Goal: Entertainment & Leisure: Consume media (video, audio)

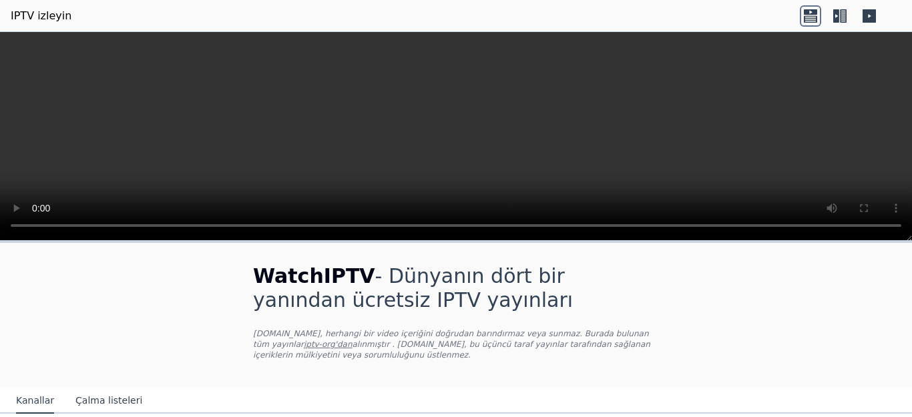
scroll to position [200, 0]
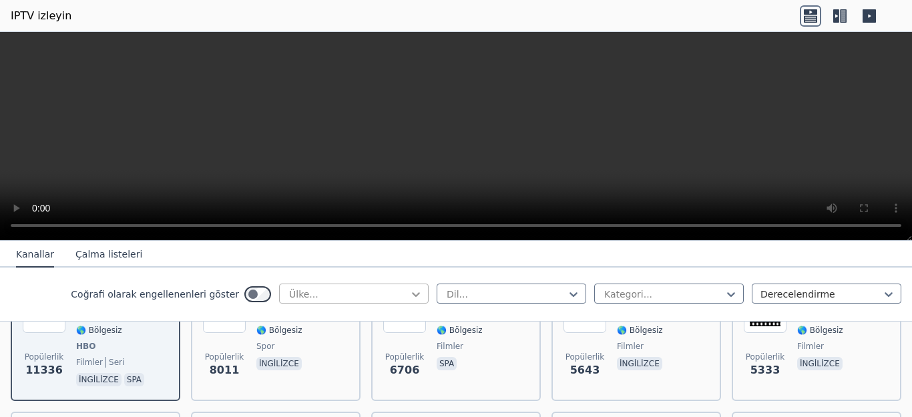
click at [409, 296] on icon at bounding box center [415, 294] width 13 height 13
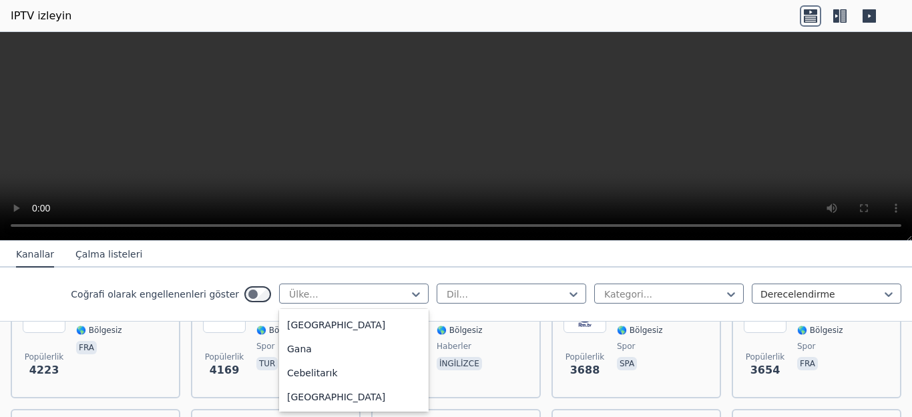
scroll to position [1737, 0]
click at [361, 189] on div "[GEOGRAPHIC_DATA]" at bounding box center [354, 177] width 150 height 24
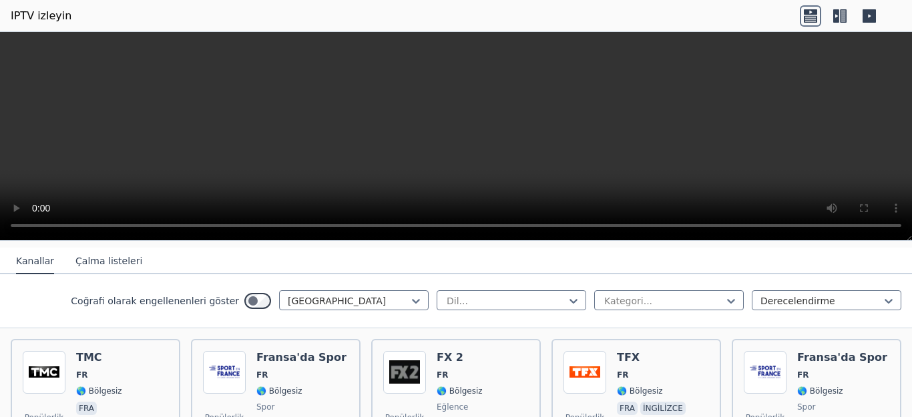
scroll to position [134, 0]
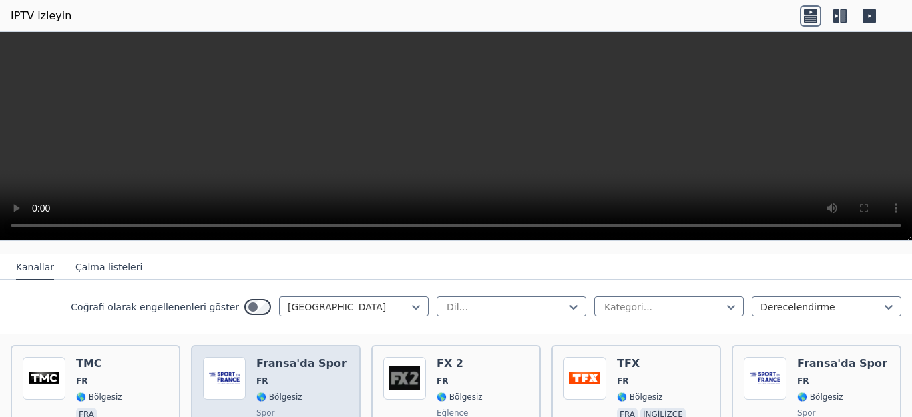
click at [268, 367] on font "Fransa'da Spor" at bounding box center [302, 363] width 90 height 13
click at [267, 369] on font "Fransa'da Spor" at bounding box center [302, 363] width 90 height 13
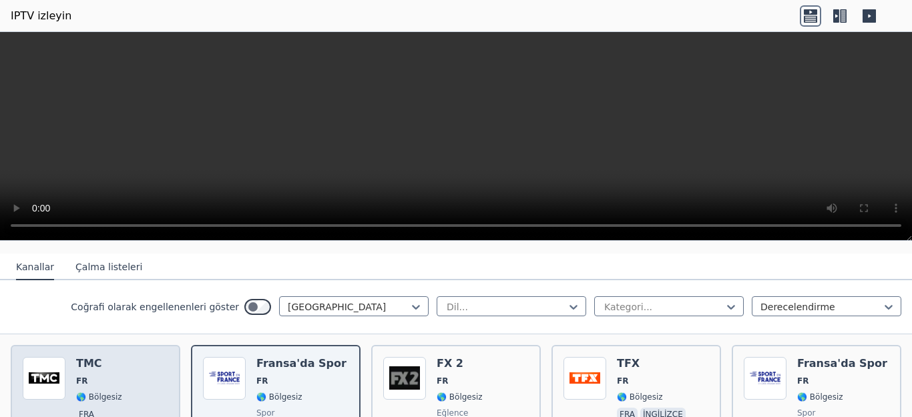
click at [85, 364] on font "TMC" at bounding box center [89, 363] width 26 height 13
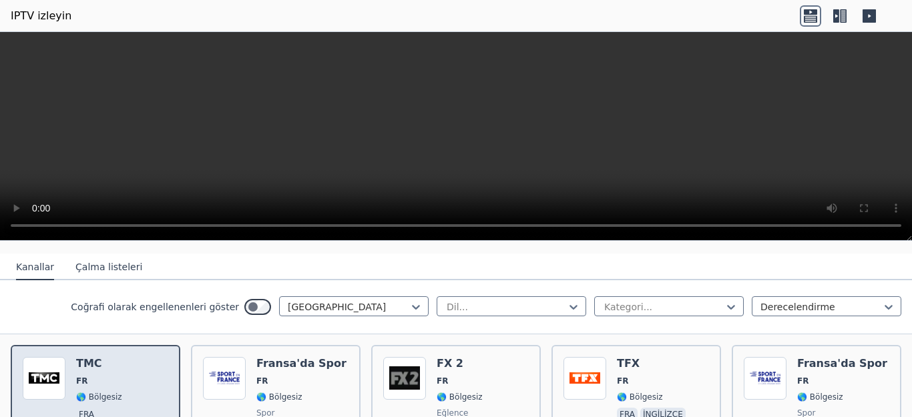
click at [85, 364] on font "TMC" at bounding box center [89, 363] width 26 height 13
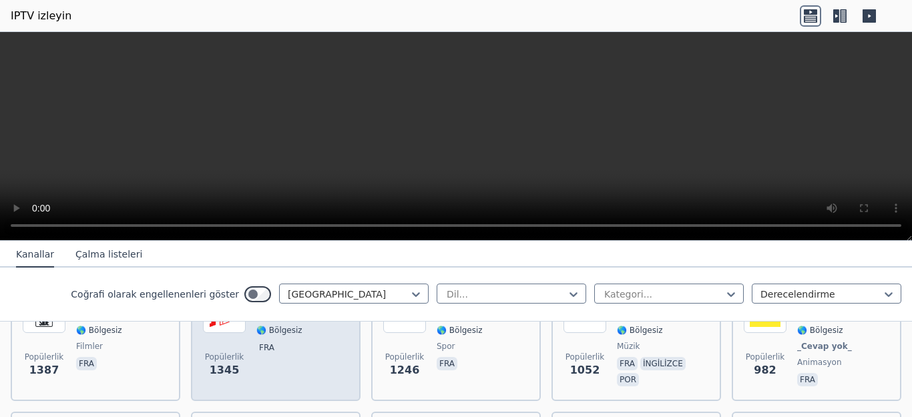
scroll to position [401, 0]
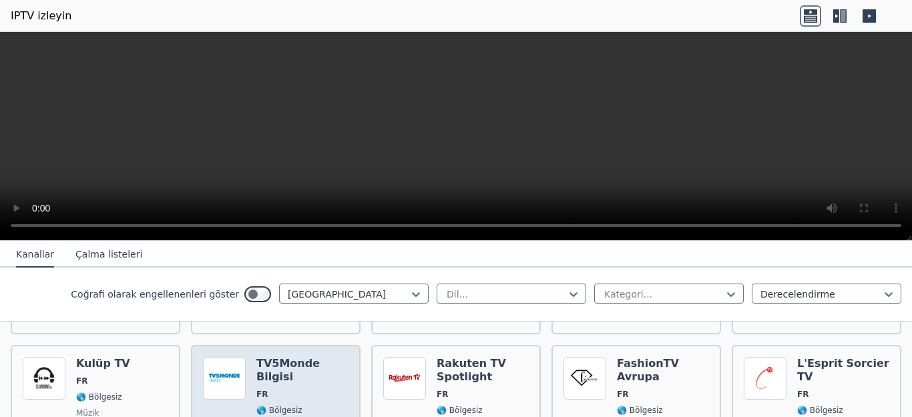
click at [269, 362] on font "TV5Monde Bilgisi" at bounding box center [288, 370] width 63 height 26
click at [281, 406] on font "🌎 Bölgesiz" at bounding box center [280, 410] width 46 height 9
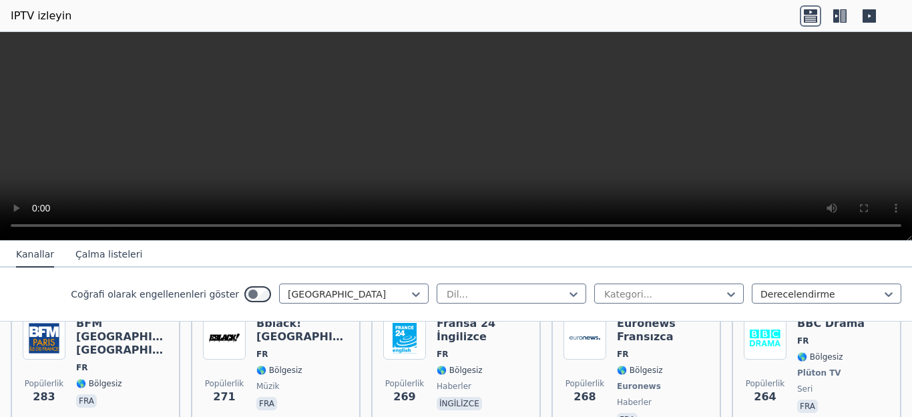
scroll to position [668, 0]
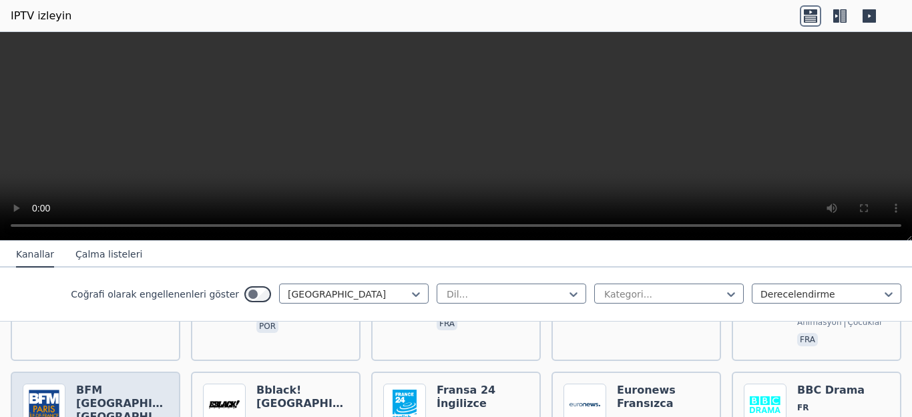
click at [118, 387] on font "BFM [GEOGRAPHIC_DATA] [GEOGRAPHIC_DATA]" at bounding box center [138, 403] width 125 height 39
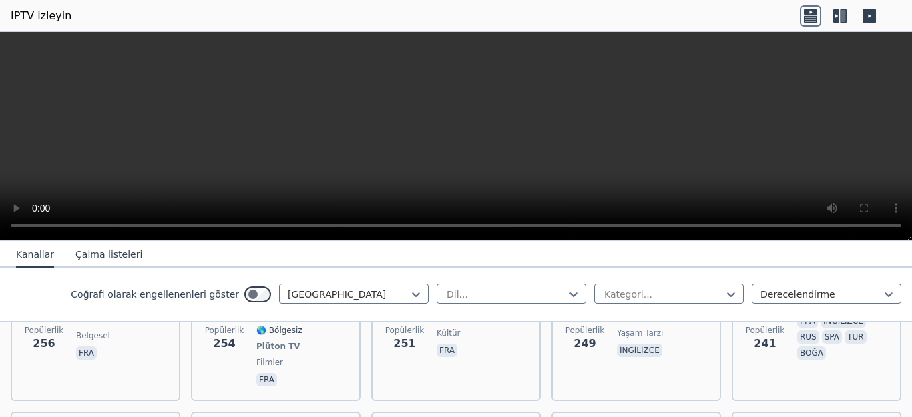
scroll to position [868, 0]
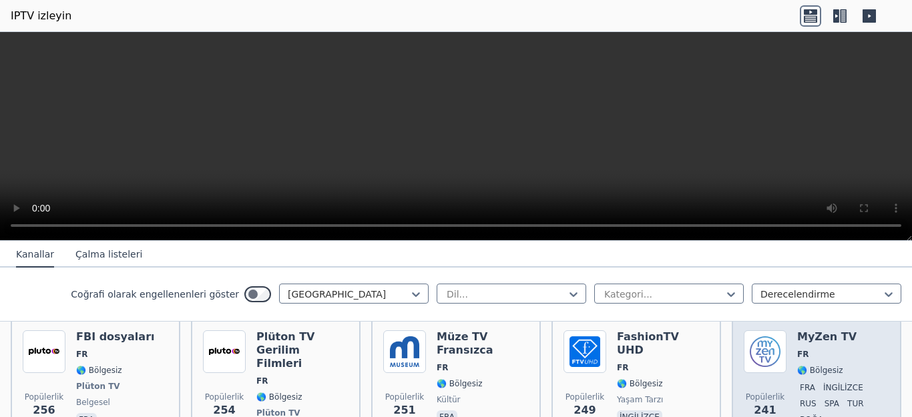
click at [814, 335] on font "MyZen TV" at bounding box center [827, 337] width 59 height 13
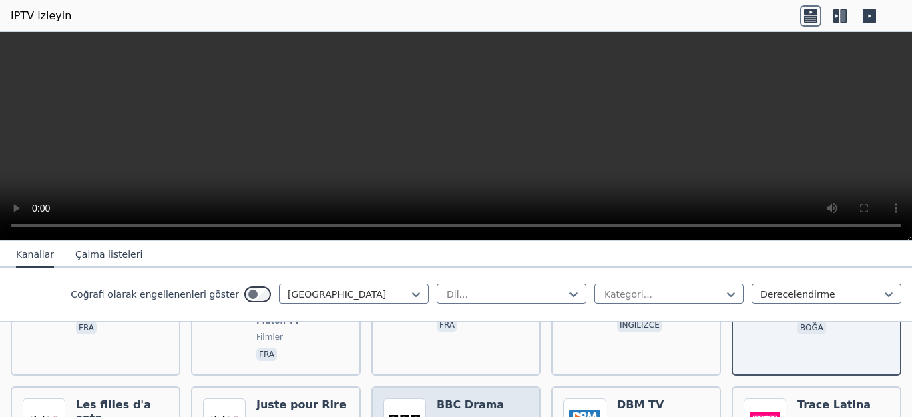
scroll to position [1002, 0]
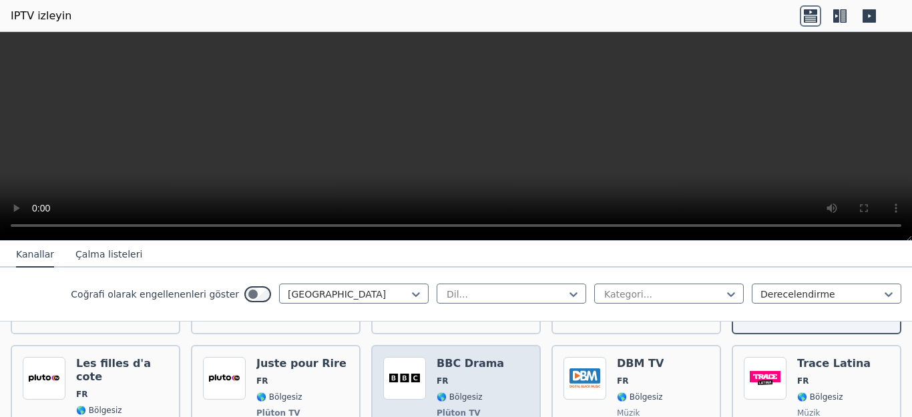
click at [459, 357] on font "BBC Drama" at bounding box center [470, 363] width 67 height 13
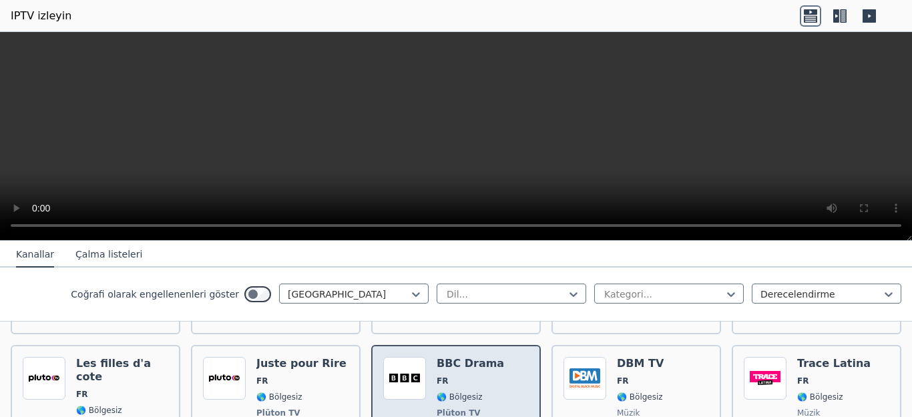
click at [459, 357] on font "BBC Drama" at bounding box center [470, 363] width 67 height 13
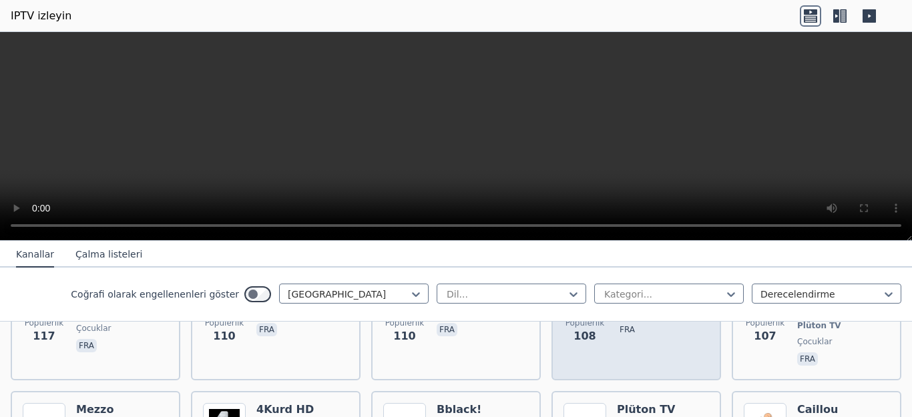
scroll to position [2138, 0]
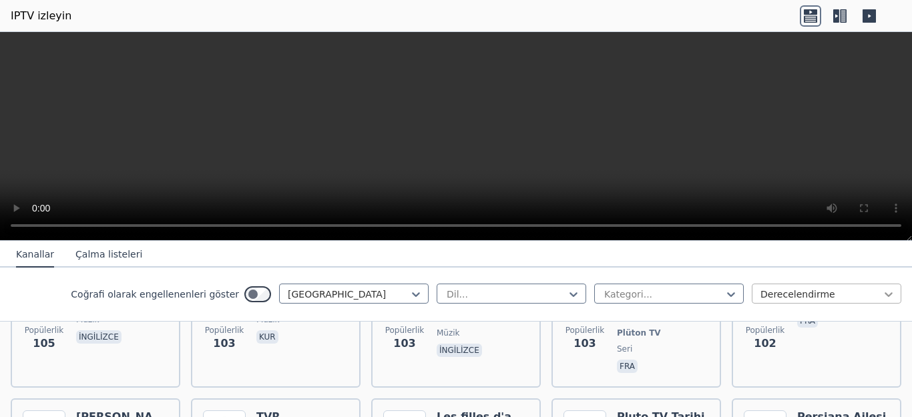
click at [885, 297] on icon at bounding box center [889, 295] width 8 height 5
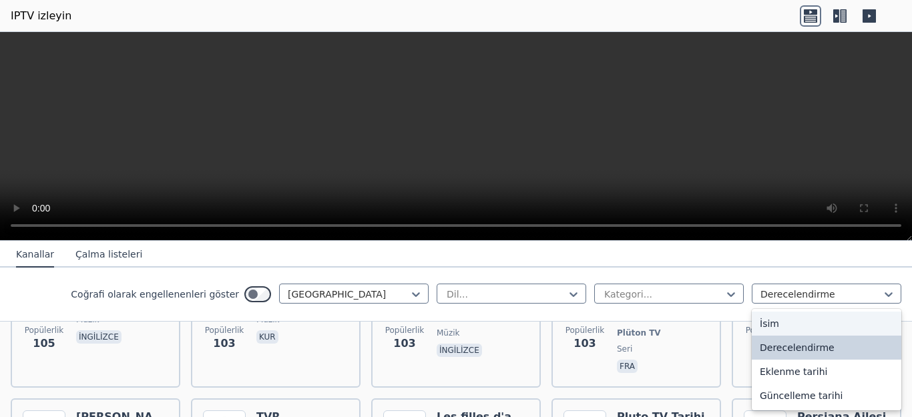
click at [774, 325] on div "İsim" at bounding box center [827, 324] width 150 height 24
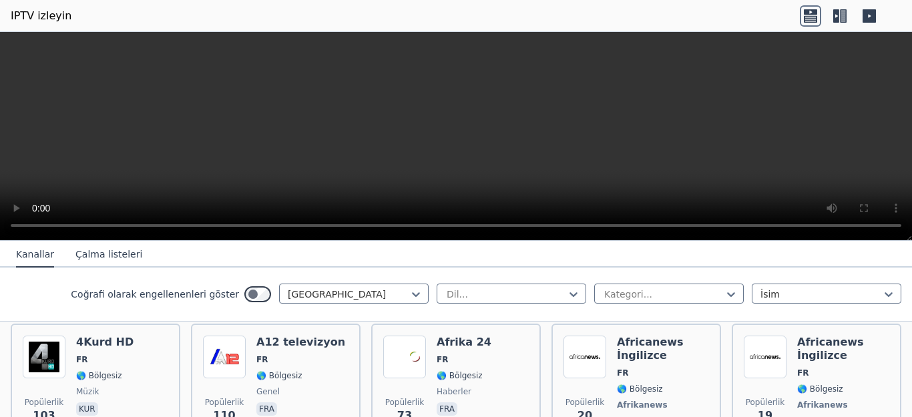
scroll to position [134, 0]
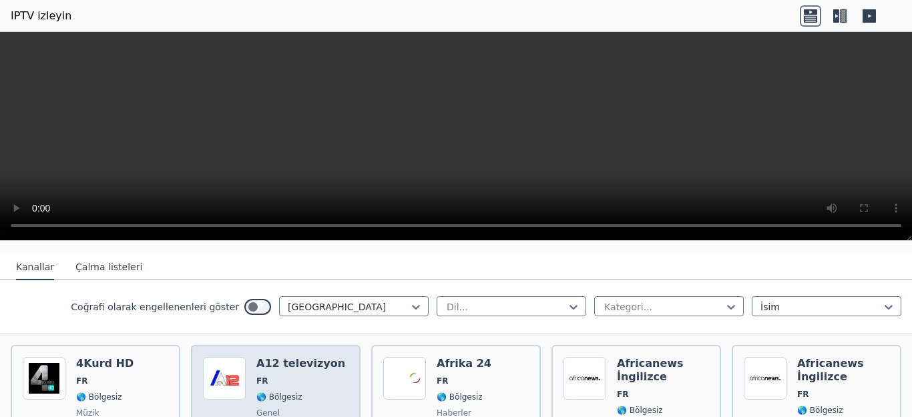
click at [262, 365] on font "A12 televizyon" at bounding box center [301, 363] width 89 height 13
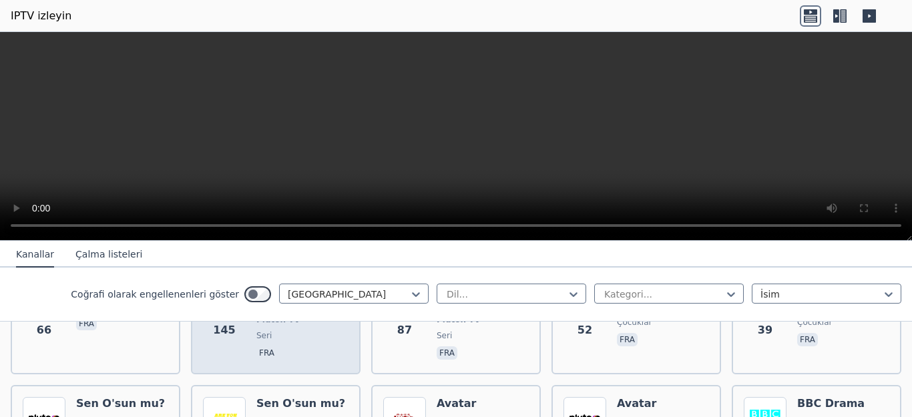
scroll to position [601, 0]
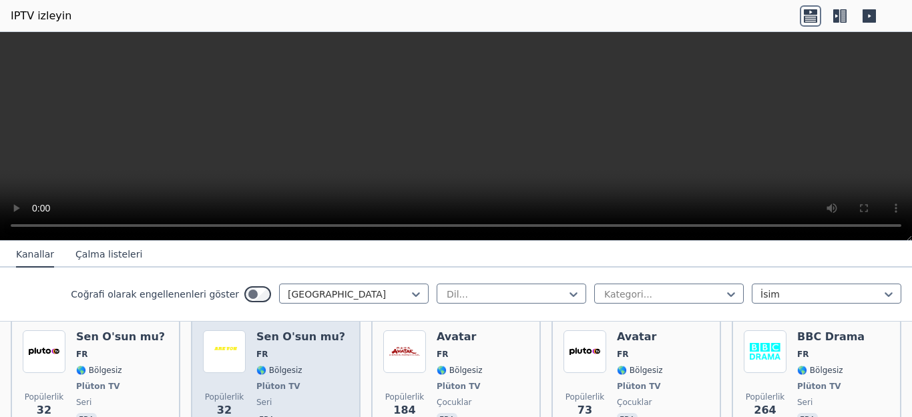
click at [274, 341] on font "Sen O'sun mu?" at bounding box center [301, 337] width 89 height 13
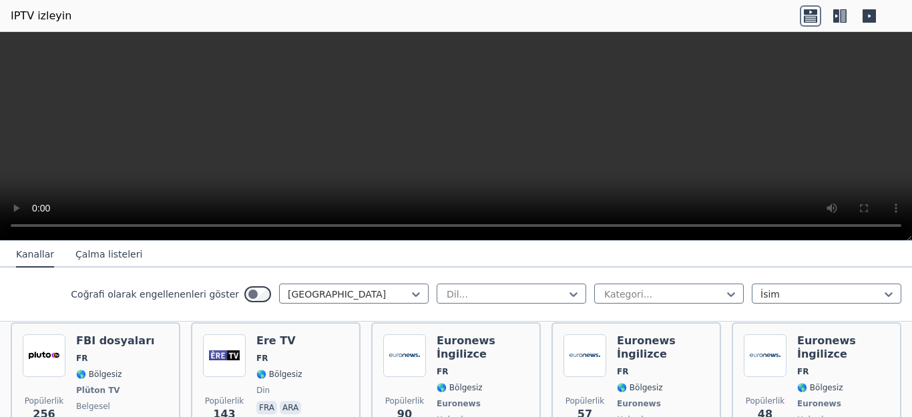
scroll to position [1670, 0]
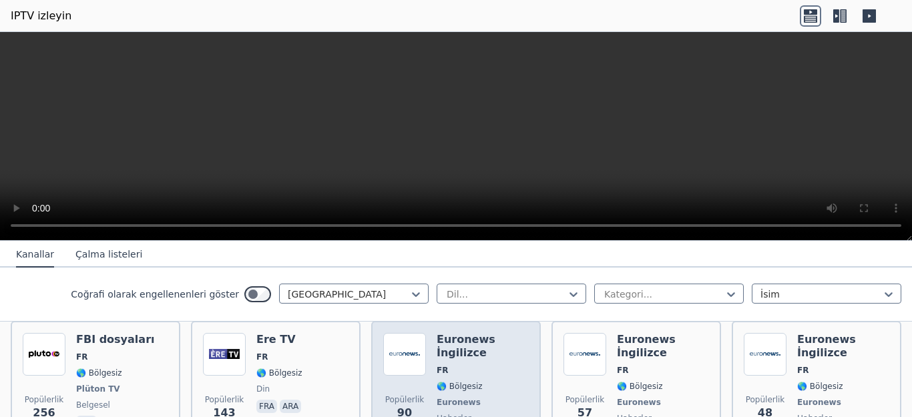
click at [461, 348] on div "Euronews İngilizce FR 🌎 Bölgesiz Euronews haberler ingilizce" at bounding box center [483, 389] width 92 height 112
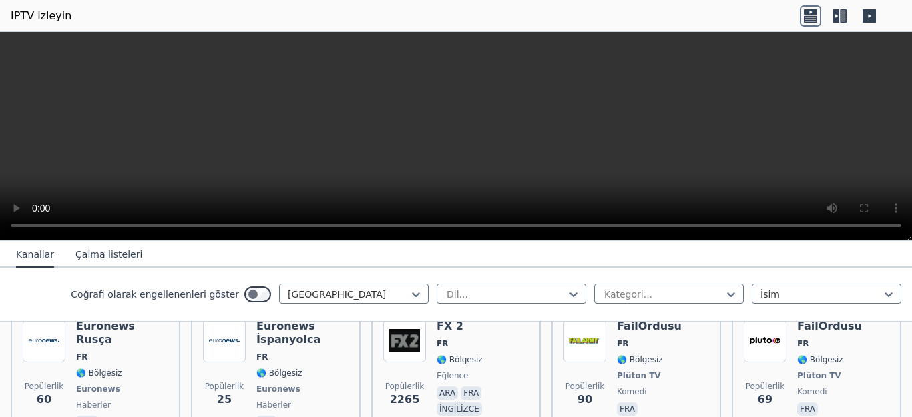
scroll to position [2204, 0]
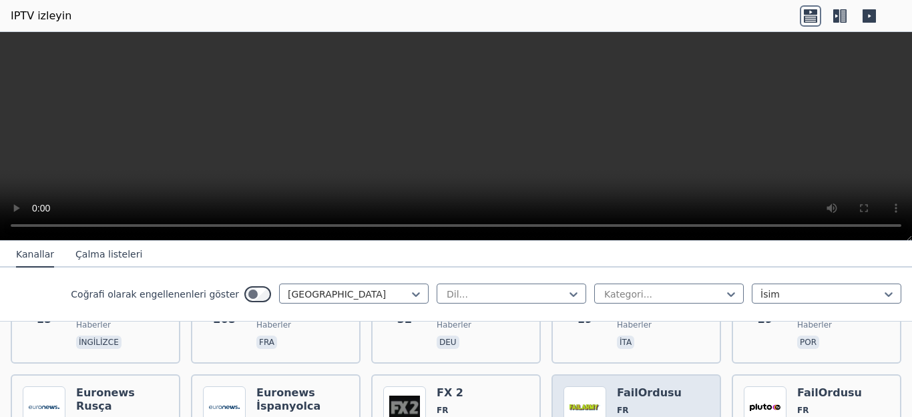
click at [617, 387] on font "FailOrdusu" at bounding box center [649, 393] width 65 height 13
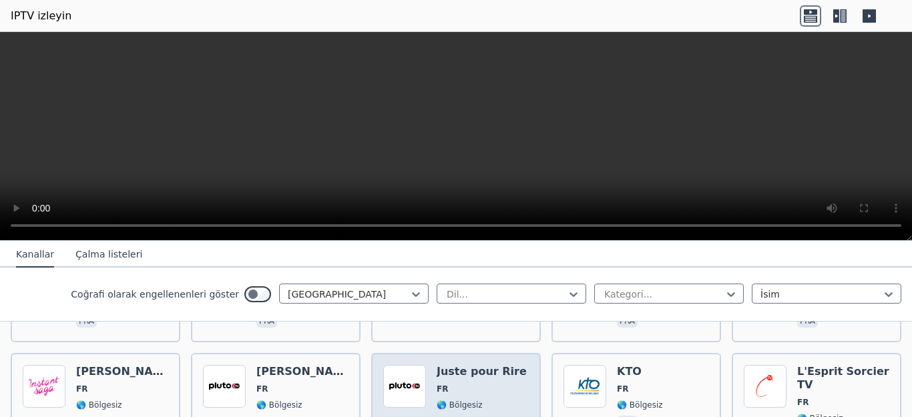
scroll to position [2806, 0]
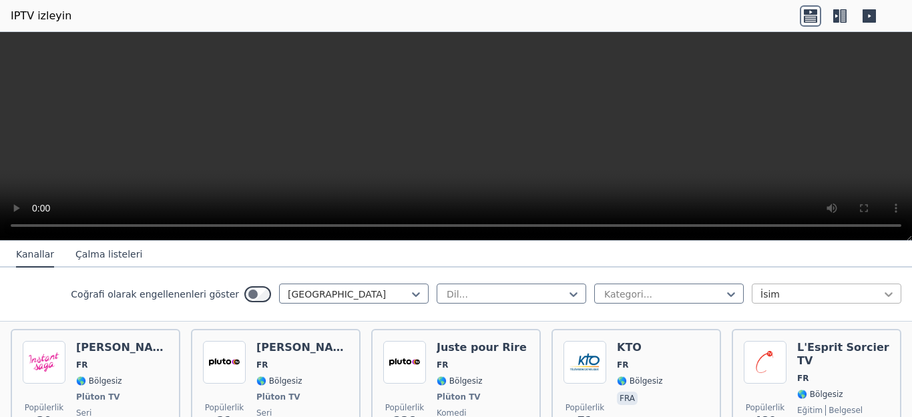
click at [885, 296] on icon at bounding box center [889, 295] width 8 height 5
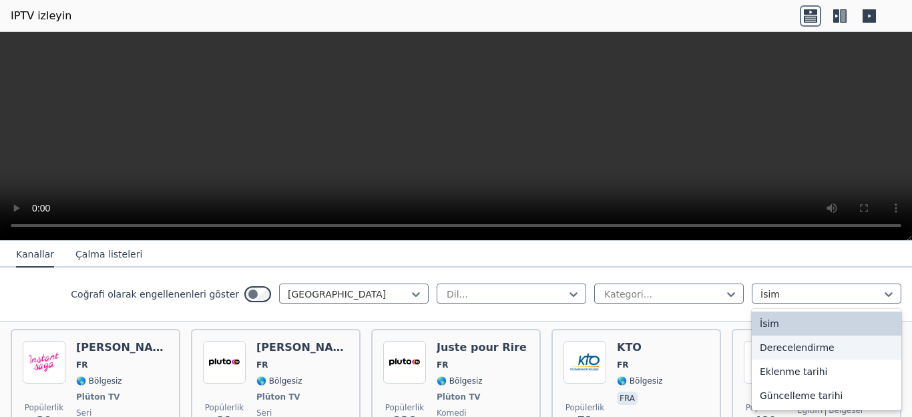
click at [790, 353] on font "Derecelendirme" at bounding box center [797, 348] width 75 height 11
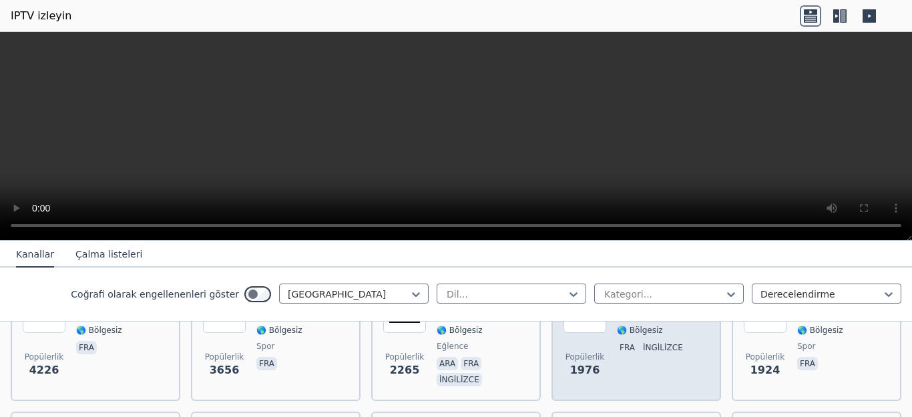
scroll to position [134, 0]
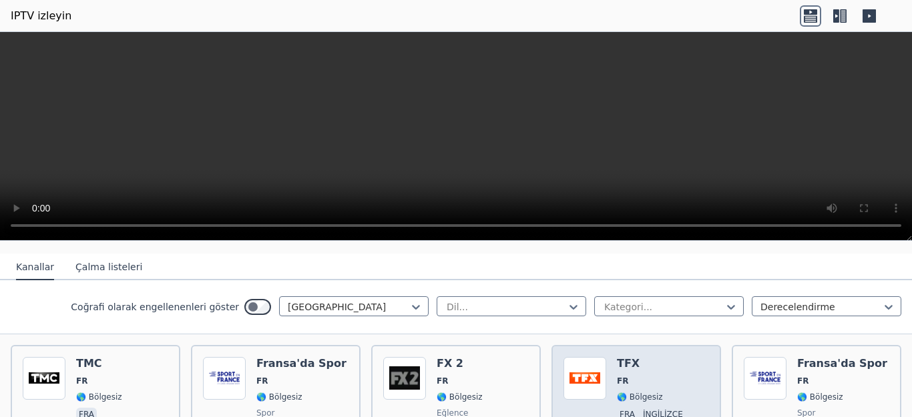
click at [620, 363] on font "TFX" at bounding box center [628, 363] width 23 height 13
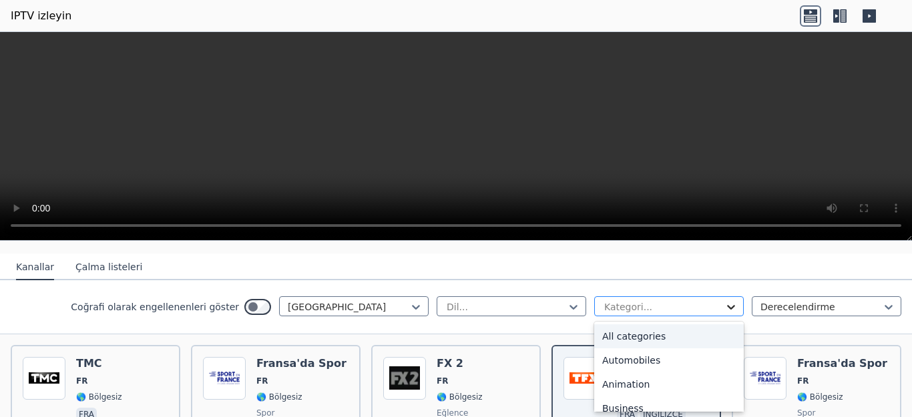
click at [727, 310] on icon at bounding box center [731, 307] width 8 height 5
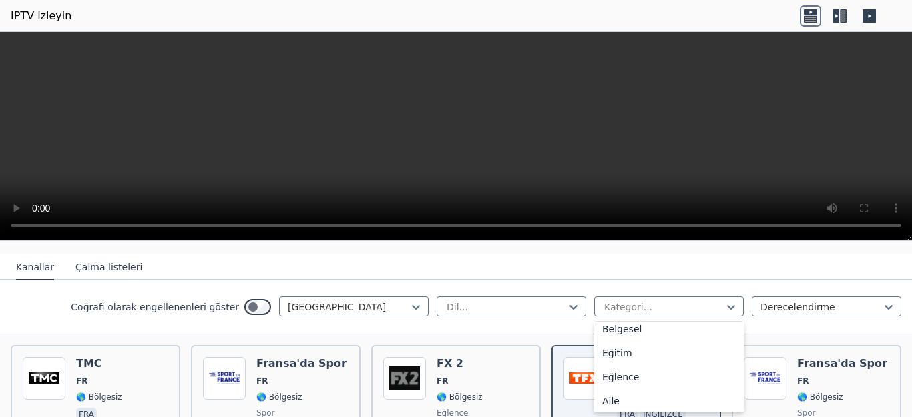
scroll to position [200, 0]
click at [647, 341] on div "Belgesel" at bounding box center [670, 329] width 150 height 24
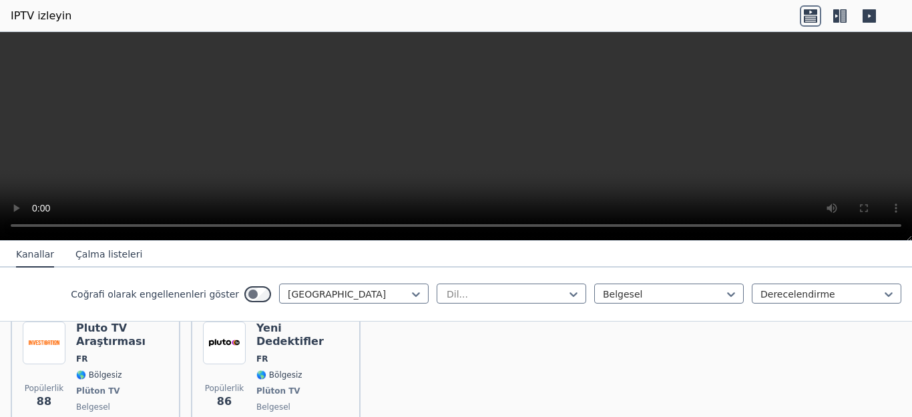
scroll to position [134, 0]
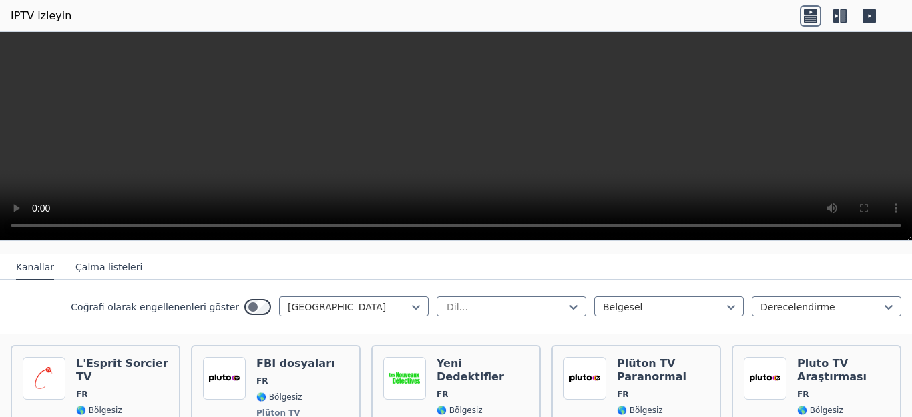
click at [100, 269] on font "Çalma listeleri" at bounding box center [108, 267] width 67 height 11
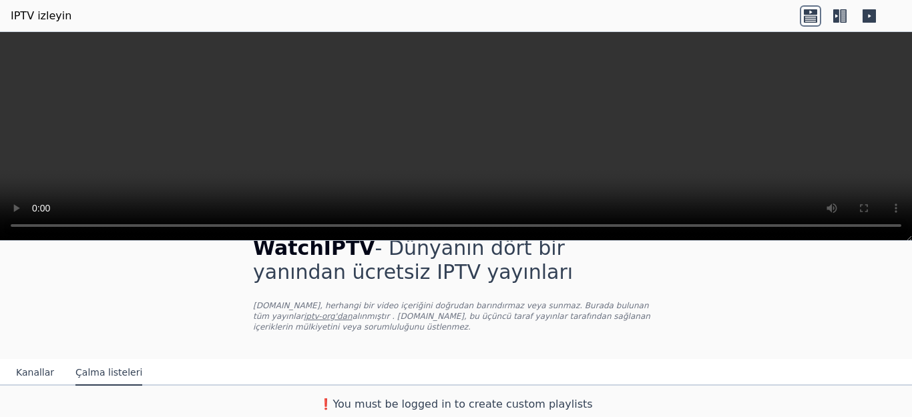
scroll to position [29, 0]
click at [29, 377] on font "Kanallar" at bounding box center [35, 372] width 38 height 11
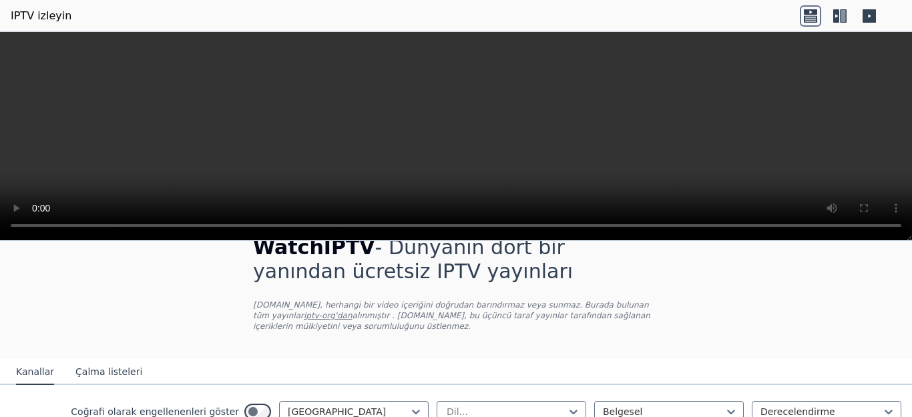
click at [810, 19] on icon at bounding box center [810, 15] width 21 height 21
click at [842, 17] on icon at bounding box center [843, 15] width 7 height 13
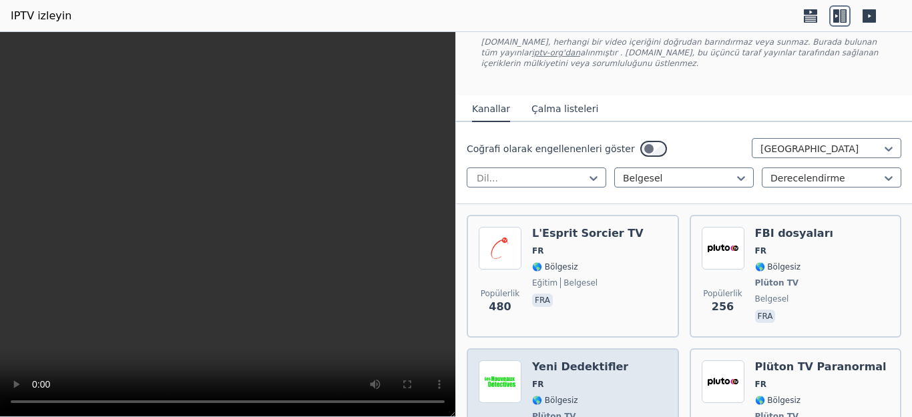
scroll to position [59, 0]
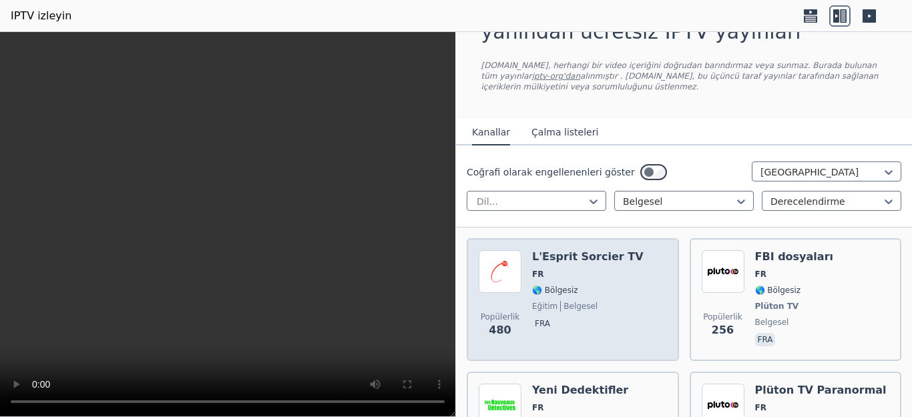
click at [589, 261] on font "L'Esprit Sorcier TV" at bounding box center [588, 256] width 112 height 13
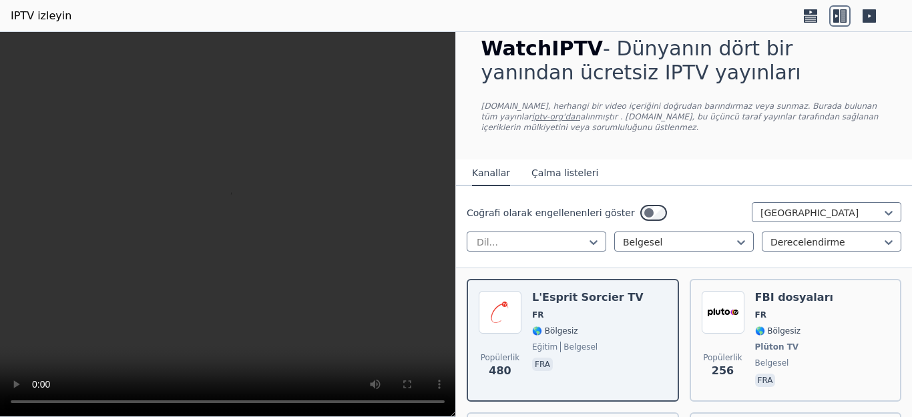
scroll to position [0, 0]
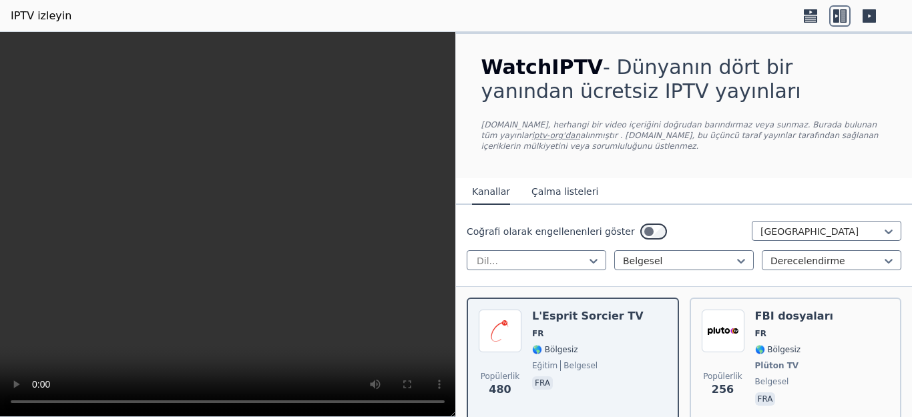
click at [872, 16] on icon at bounding box center [869, 15] width 13 height 13
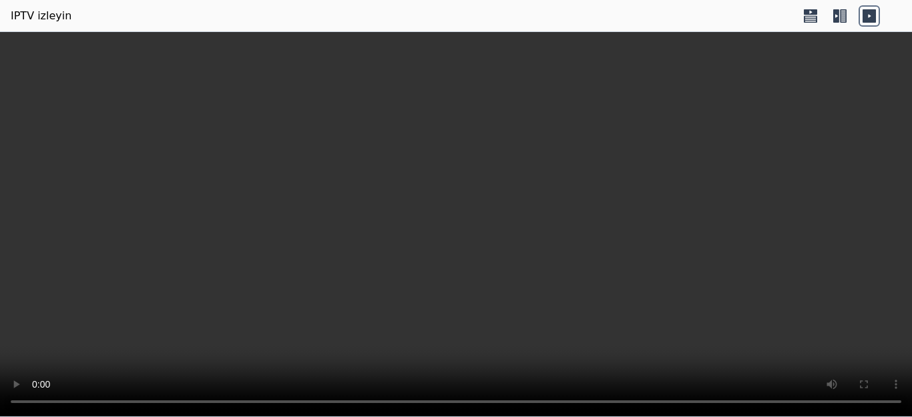
click at [874, 17] on icon at bounding box center [869, 15] width 13 height 13
